Goal: Obtain resource: Download file/media

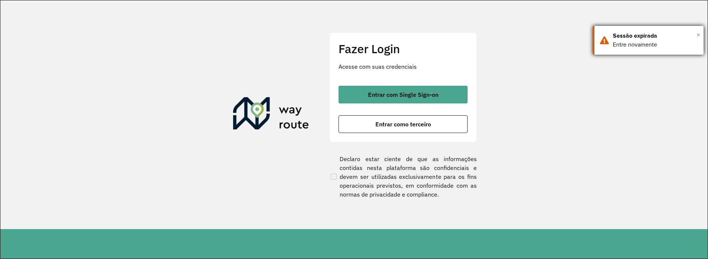
click at [699, 36] on span "×" at bounding box center [699, 34] width 4 height 11
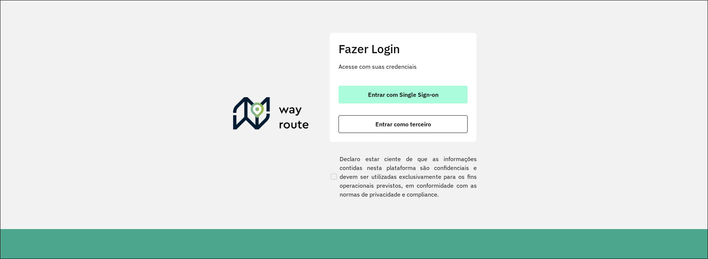
click at [380, 98] on button "Entrar com Single Sign-on" at bounding box center [403, 95] width 129 height 18
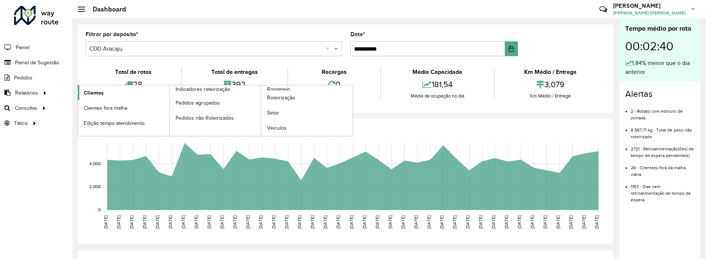
click at [95, 92] on span "Clientes" at bounding box center [94, 93] width 20 height 8
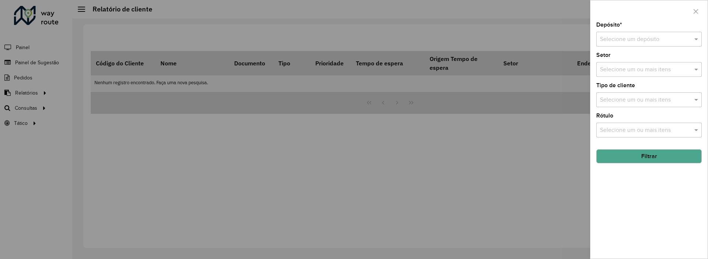
click at [628, 135] on div "Selecione um ou mais itens" at bounding box center [648, 129] width 105 height 15
click at [706, 126] on div "Depósito * Selecione um depósito Setor Selecione um ou mais itens Tipo de clien…" at bounding box center [649, 129] width 118 height 259
click at [628, 39] on input "text" at bounding box center [641, 39] width 83 height 9
click at [606, 74] on span "CDD Aracaju" at bounding box center [616, 73] width 33 height 6
click at [646, 157] on button "Filtrar" at bounding box center [648, 156] width 105 height 14
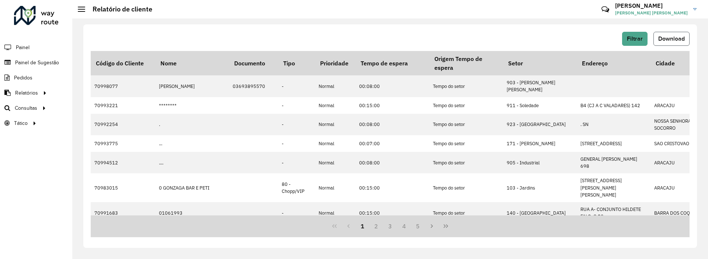
click at [674, 32] on button "Download" at bounding box center [672, 39] width 36 height 14
